Goal: Go to known website: Access a specific website the user already knows

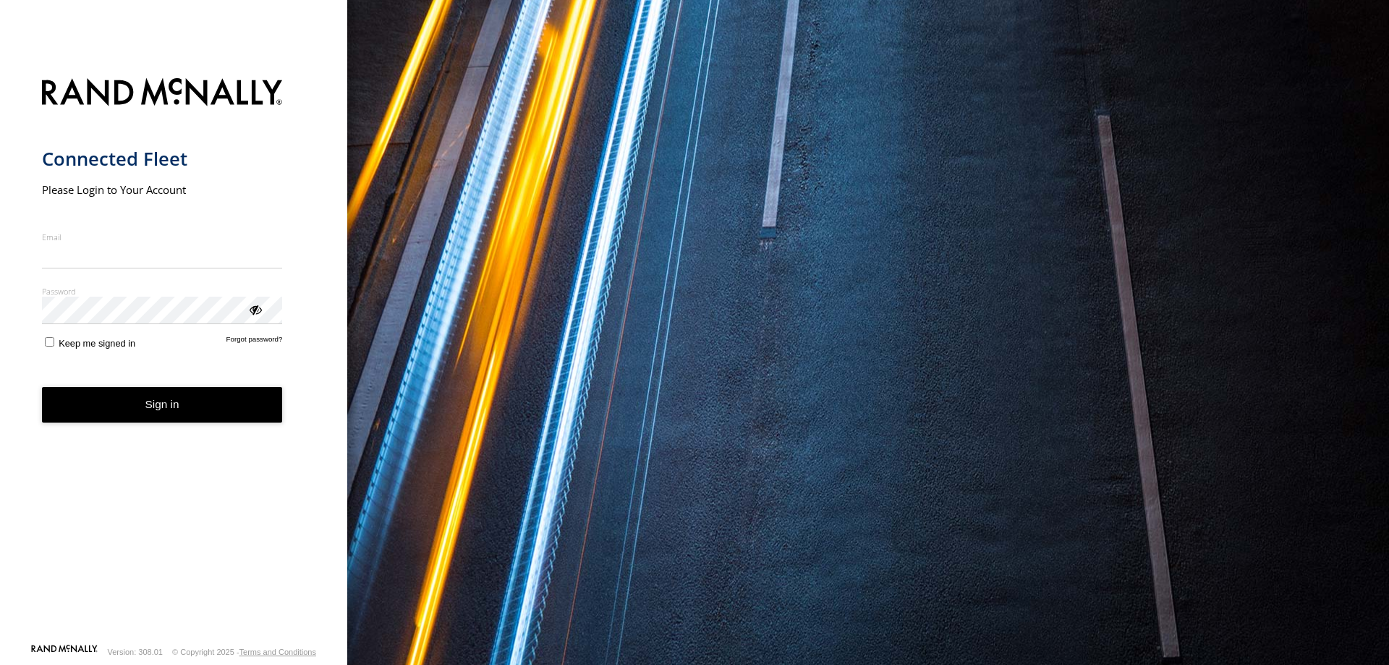
type input "**********"
click at [51, 355] on form "**********" at bounding box center [174, 356] width 264 height 574
click at [119, 400] on button "Sign in" at bounding box center [162, 404] width 241 height 35
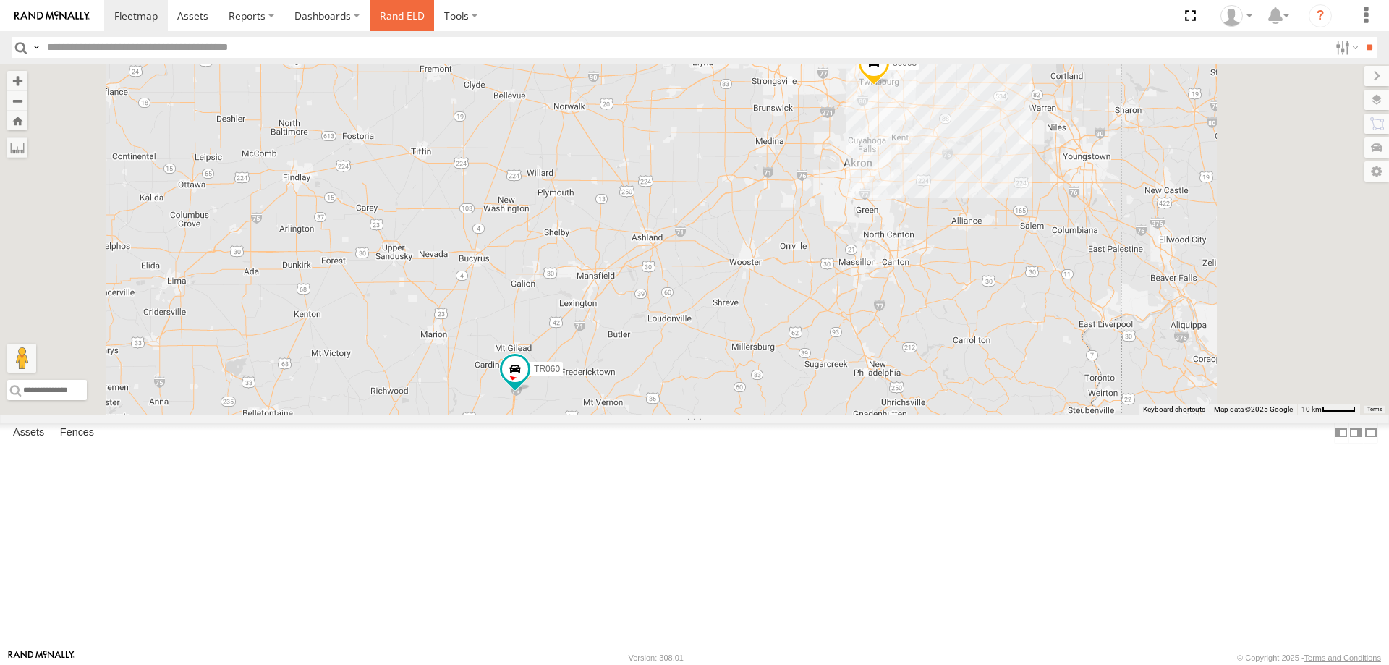
click at [409, 15] on link "Rand ELD" at bounding box center [402, 15] width 65 height 31
